Goal: Register for event/course

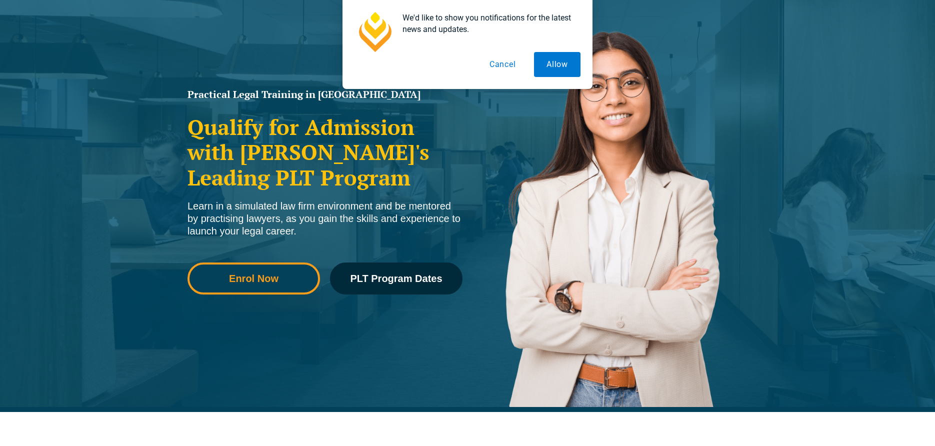
click at [240, 279] on span "Enrol Now" at bounding box center [253, 278] width 49 height 10
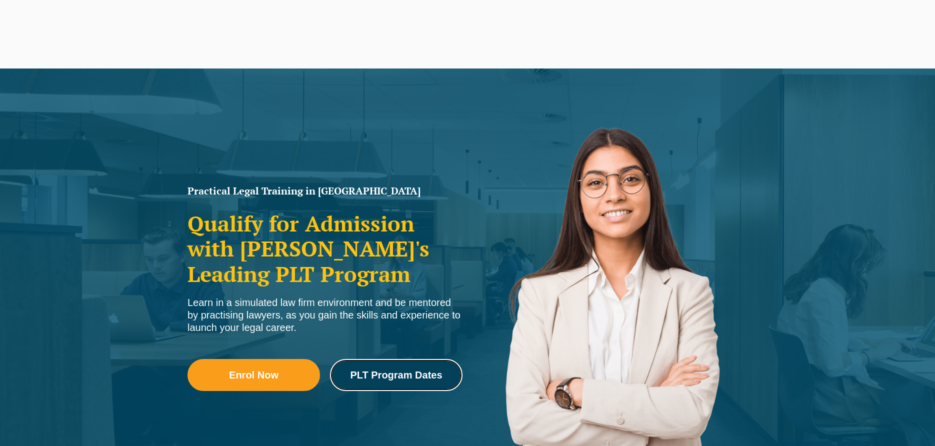
click at [398, 359] on link "PLT Program Dates" at bounding box center [396, 375] width 132 height 32
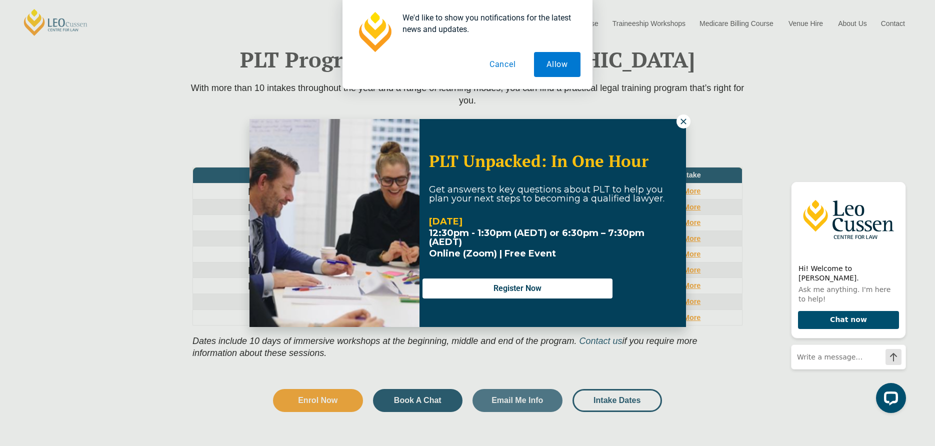
click at [683, 122] on icon at bounding box center [682, 120] width 5 height 5
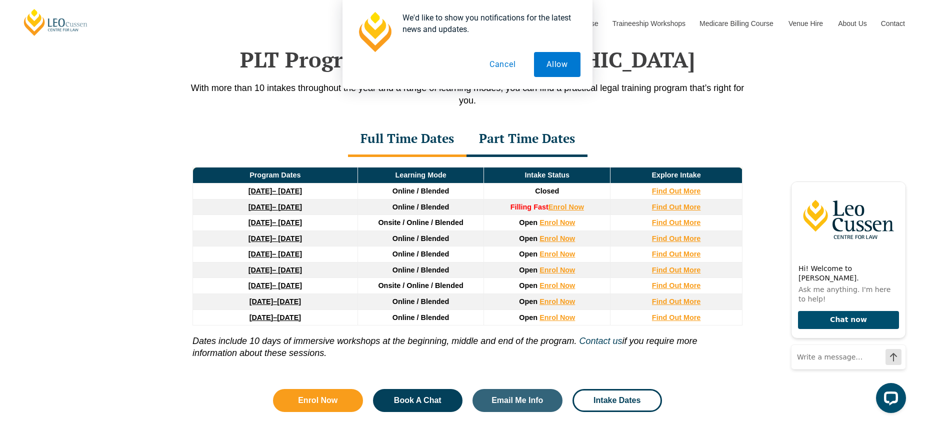
click at [302, 223] on link "27 January 2026 – 12 June 2026" at bounding box center [274, 222] width 53 height 8
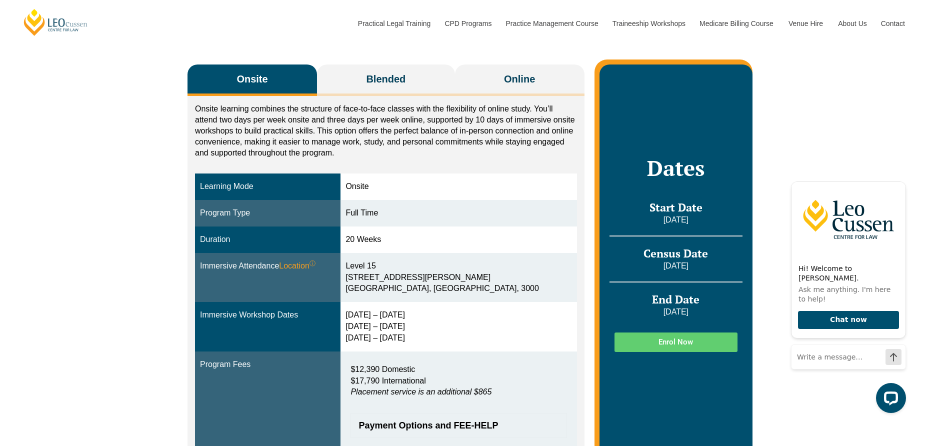
scroll to position [161, 0]
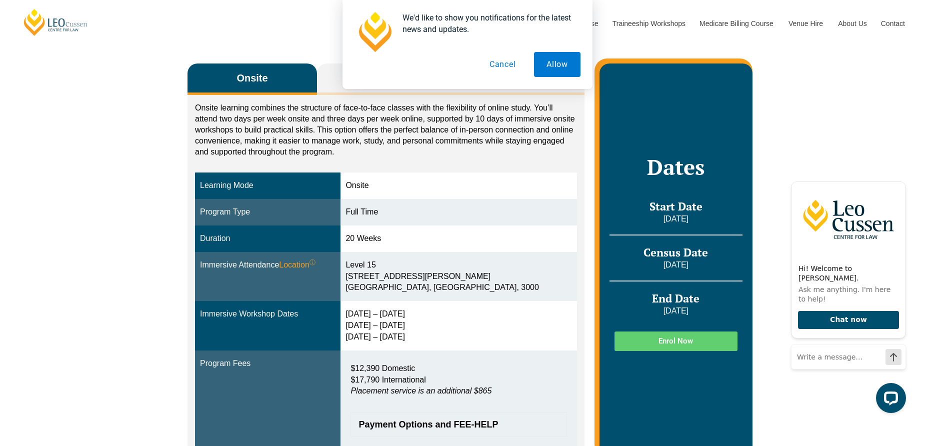
click at [506, 64] on button "Cancel" at bounding box center [502, 64] width 51 height 25
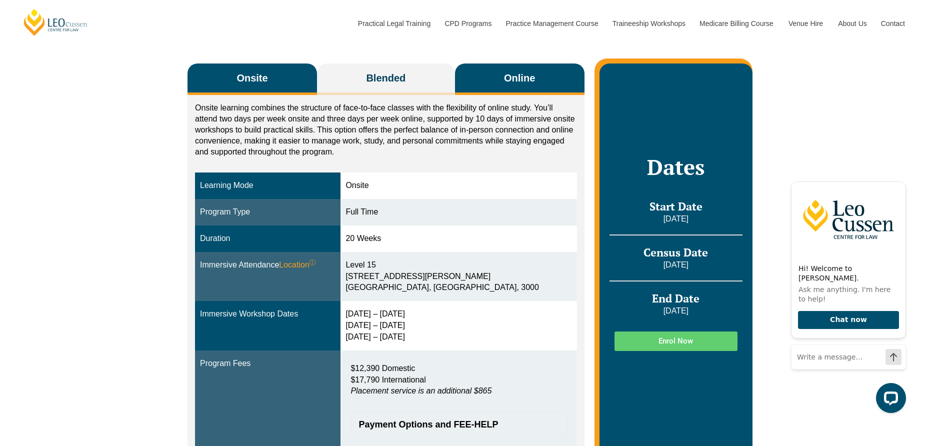
click at [507, 76] on span "Online" at bounding box center [519, 78] width 31 height 14
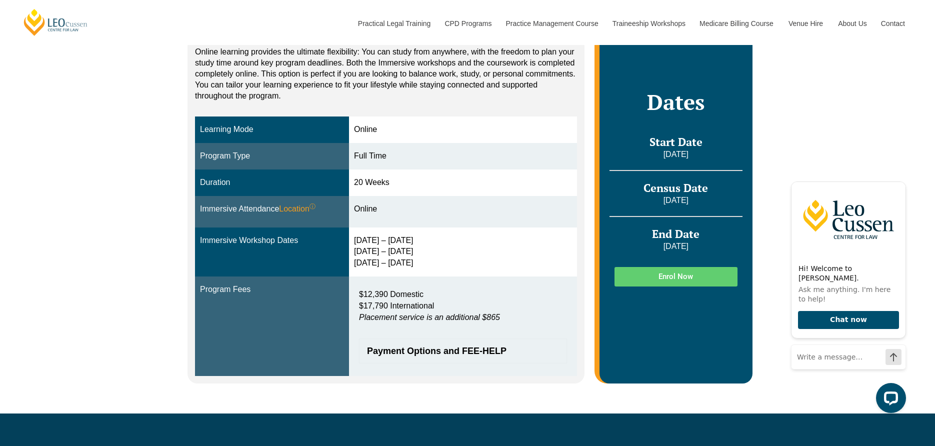
scroll to position [212, 0]
